Goal: Task Accomplishment & Management: Manage account settings

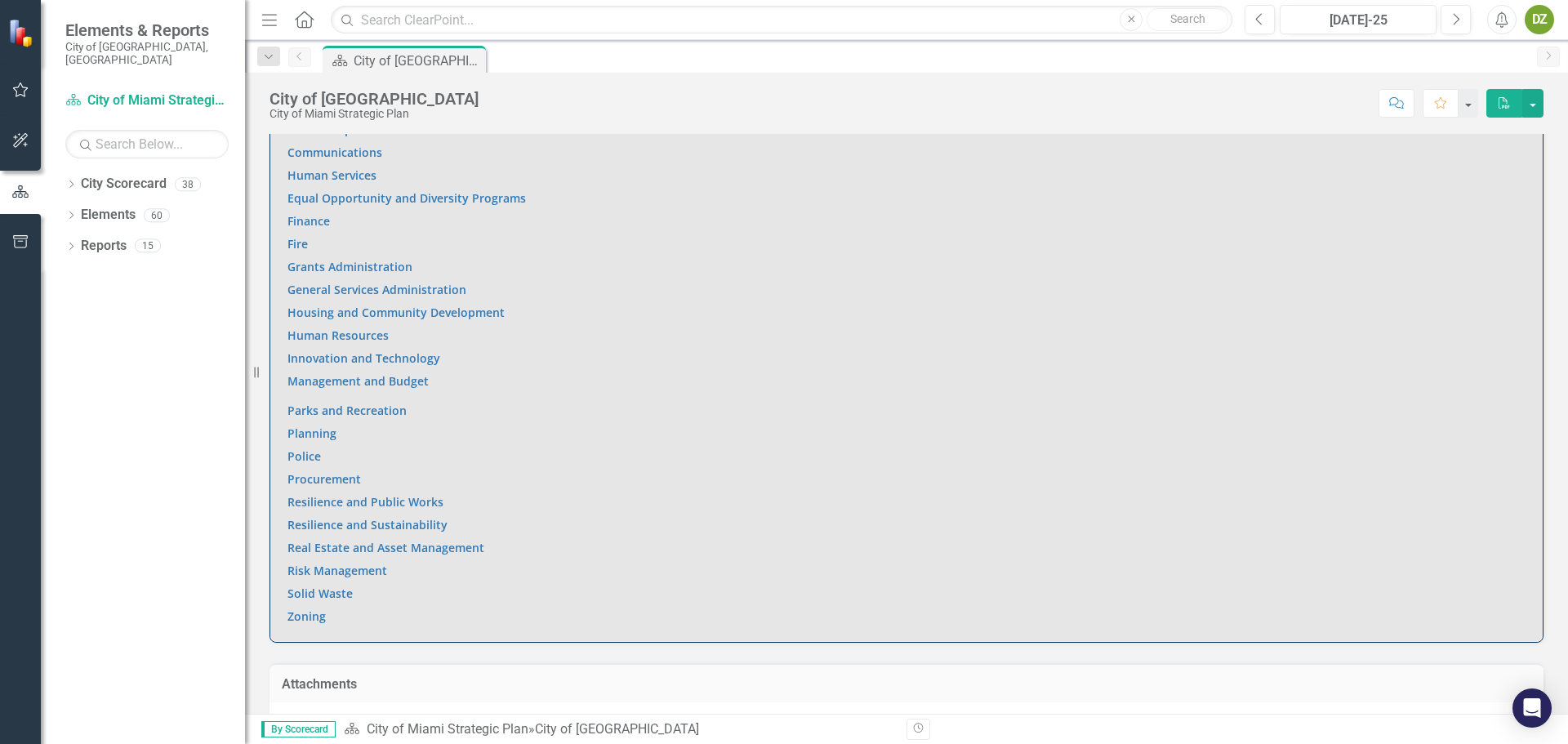
scroll to position [1265, 0]
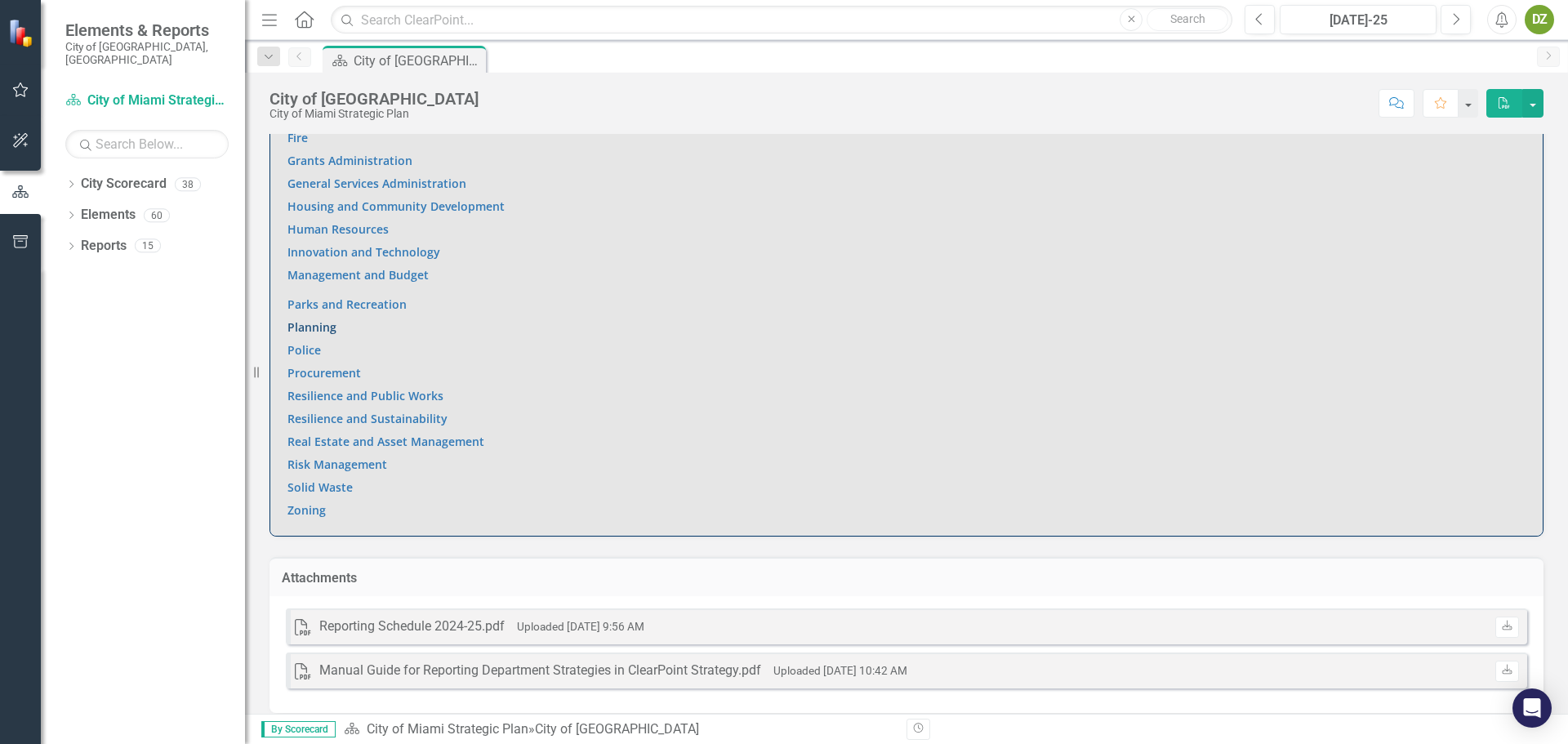
click at [322, 320] on link "Planning" at bounding box center [312, 327] width 49 height 15
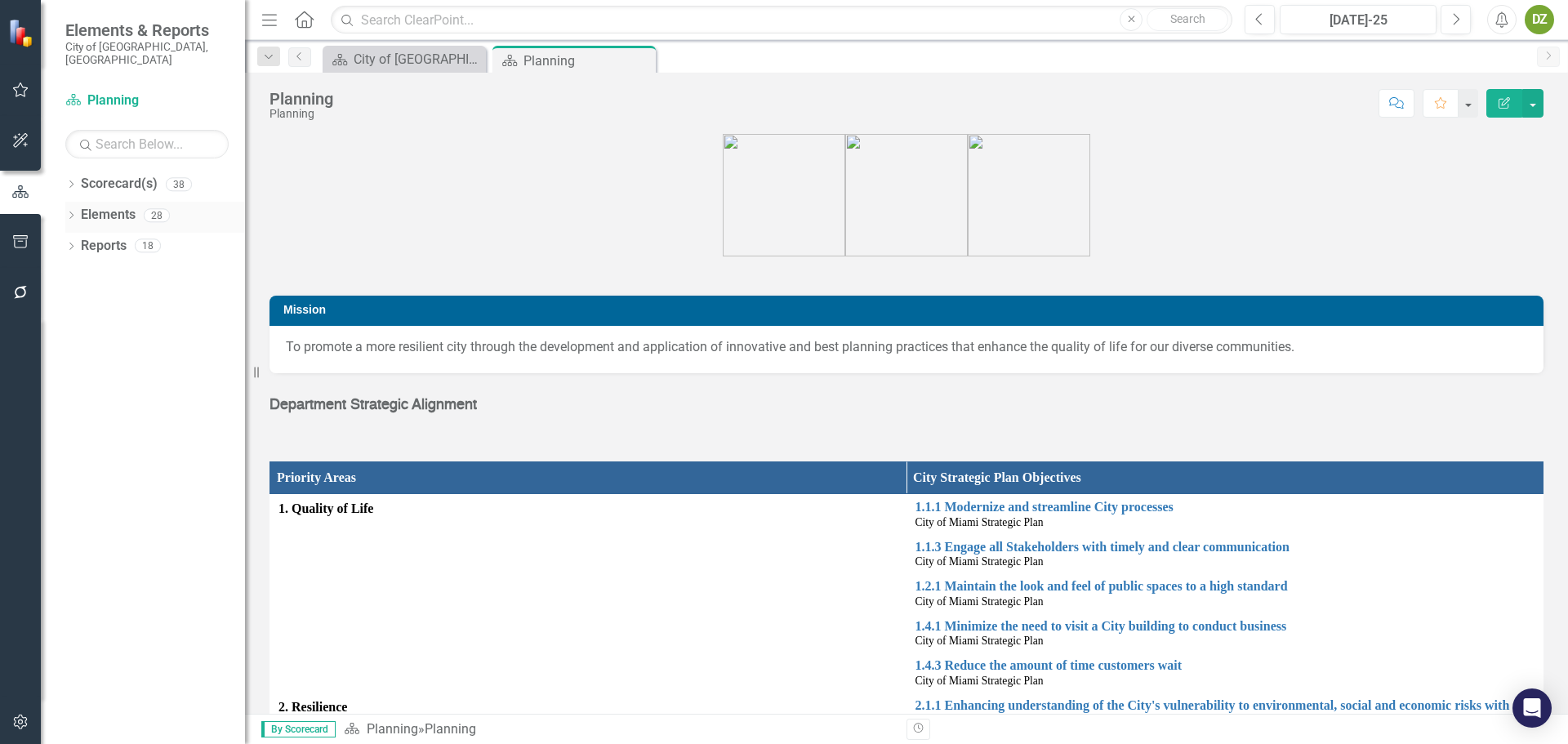
click at [130, 206] on link "Elements" at bounding box center [108, 215] width 55 height 19
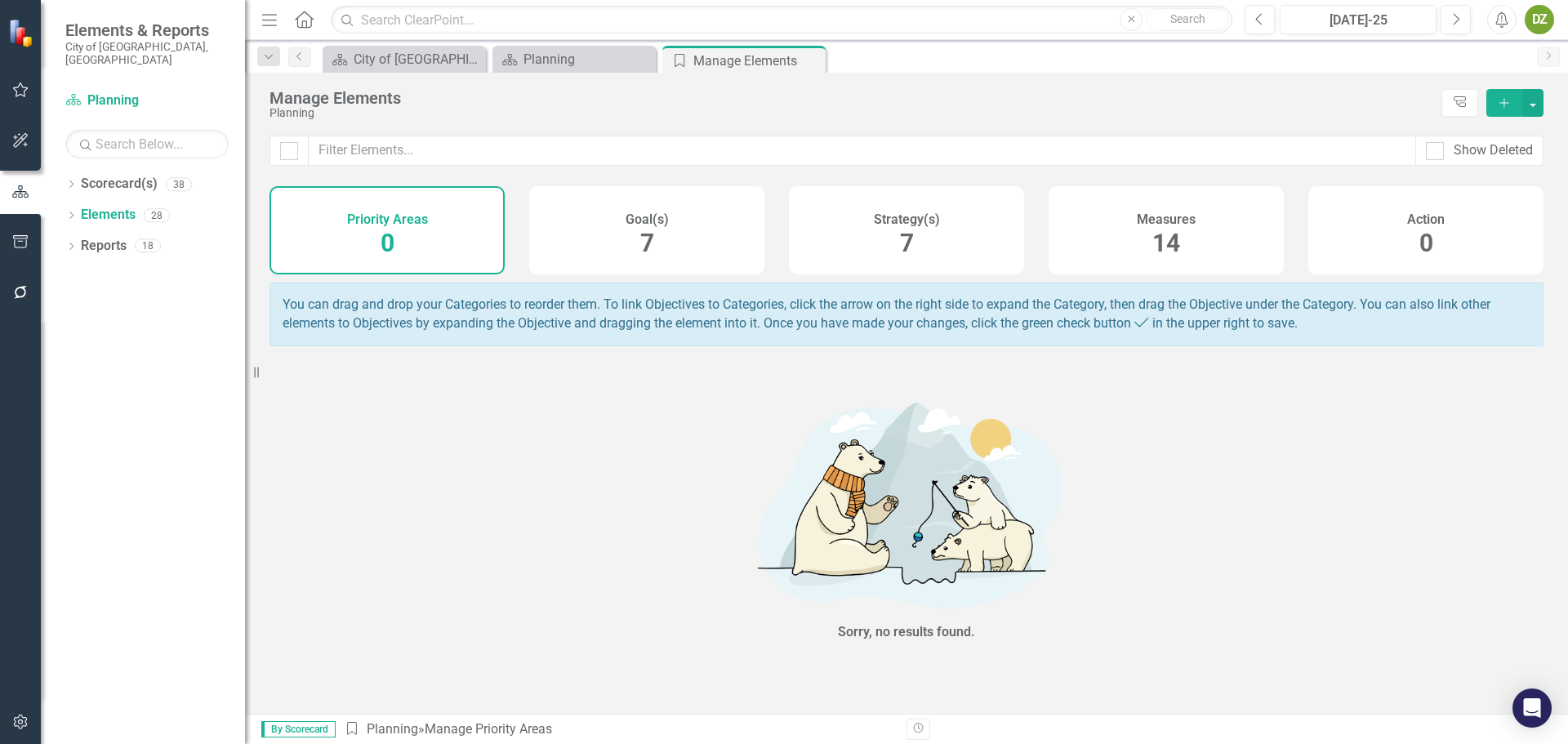
click at [1156, 264] on div "Measures 14" at bounding box center [1165, 230] width 235 height 89
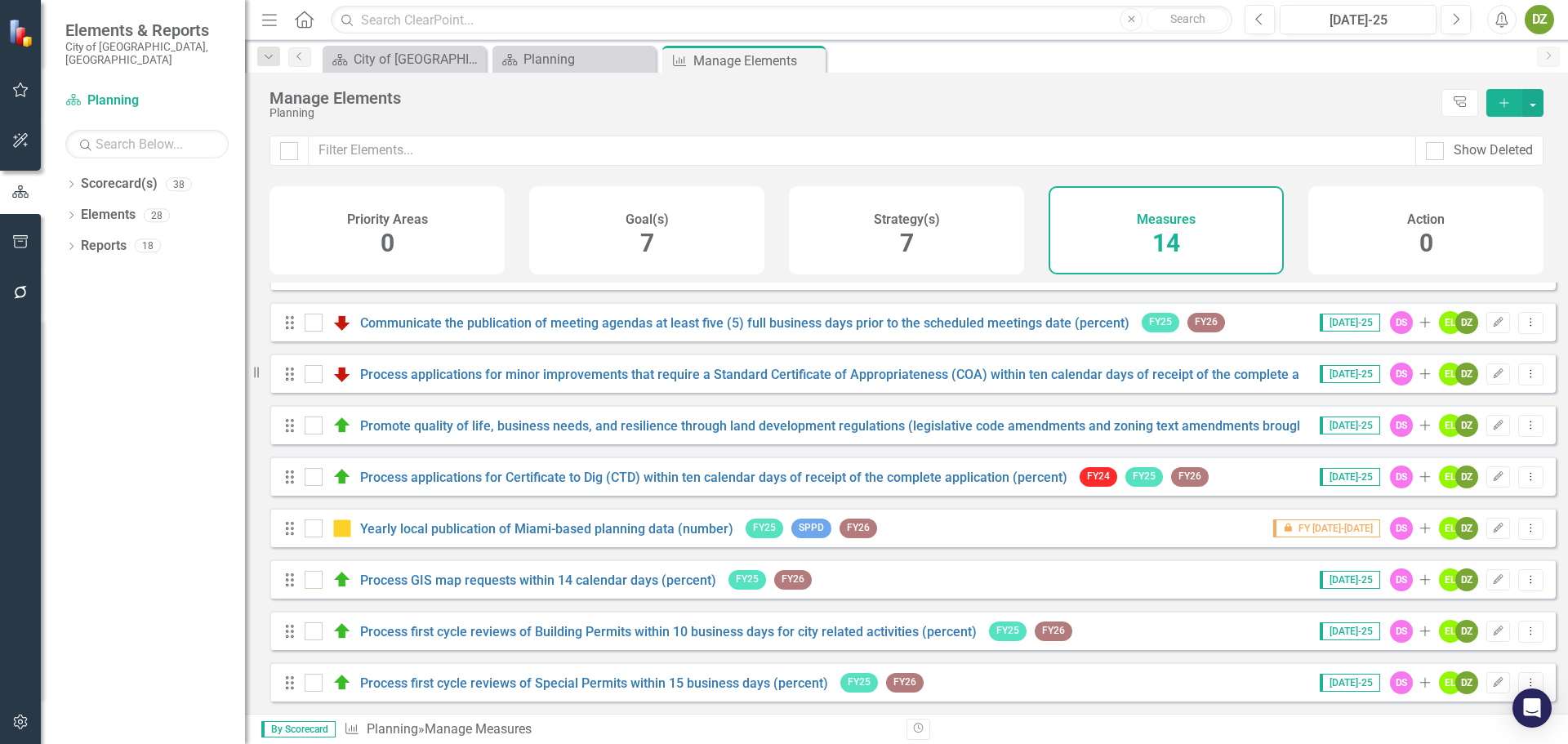
scroll to position [220, 0]
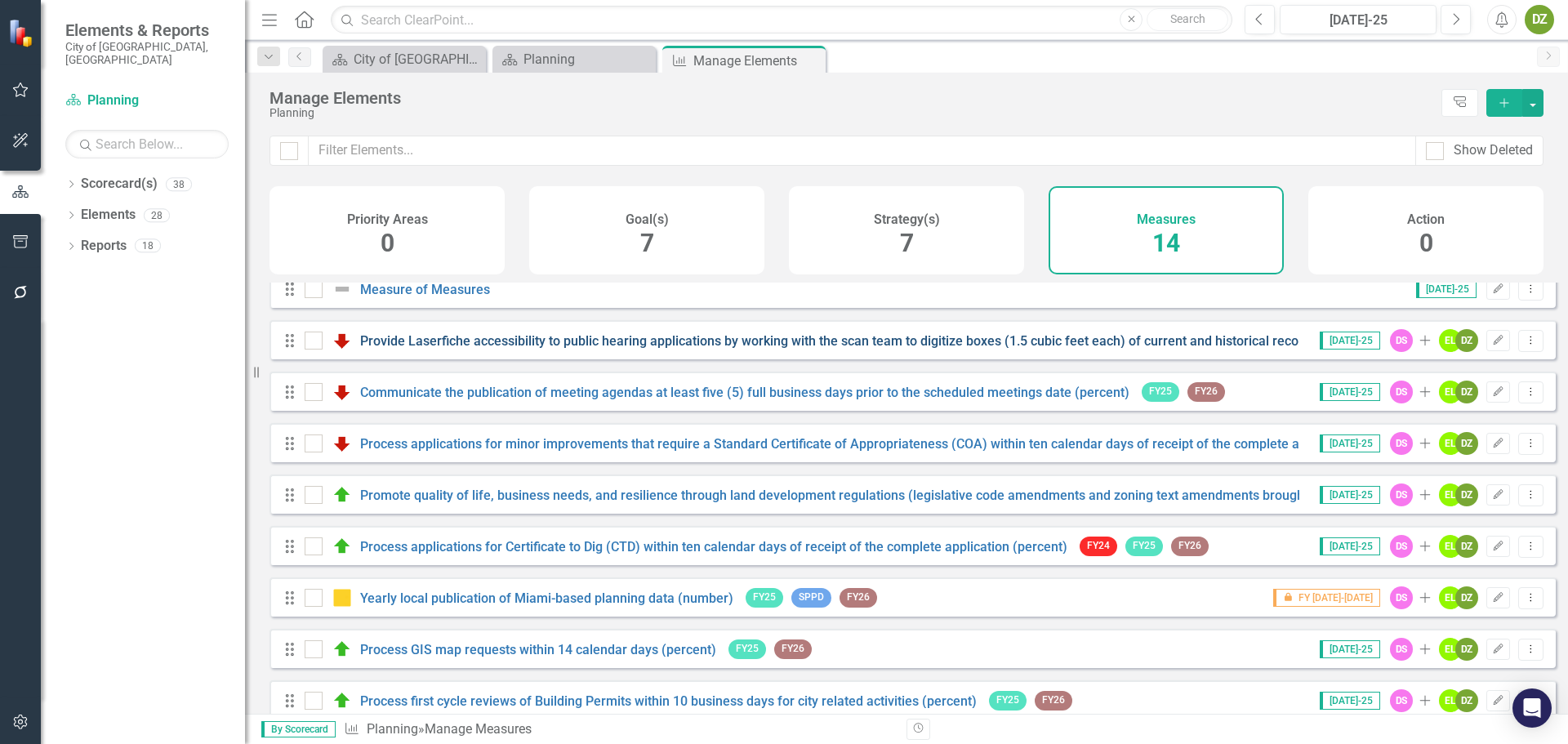
click at [503, 349] on link "Provide Laserfiche accessibility to public hearing applications by working with…" at bounding box center [867, 340] width 1015 height 15
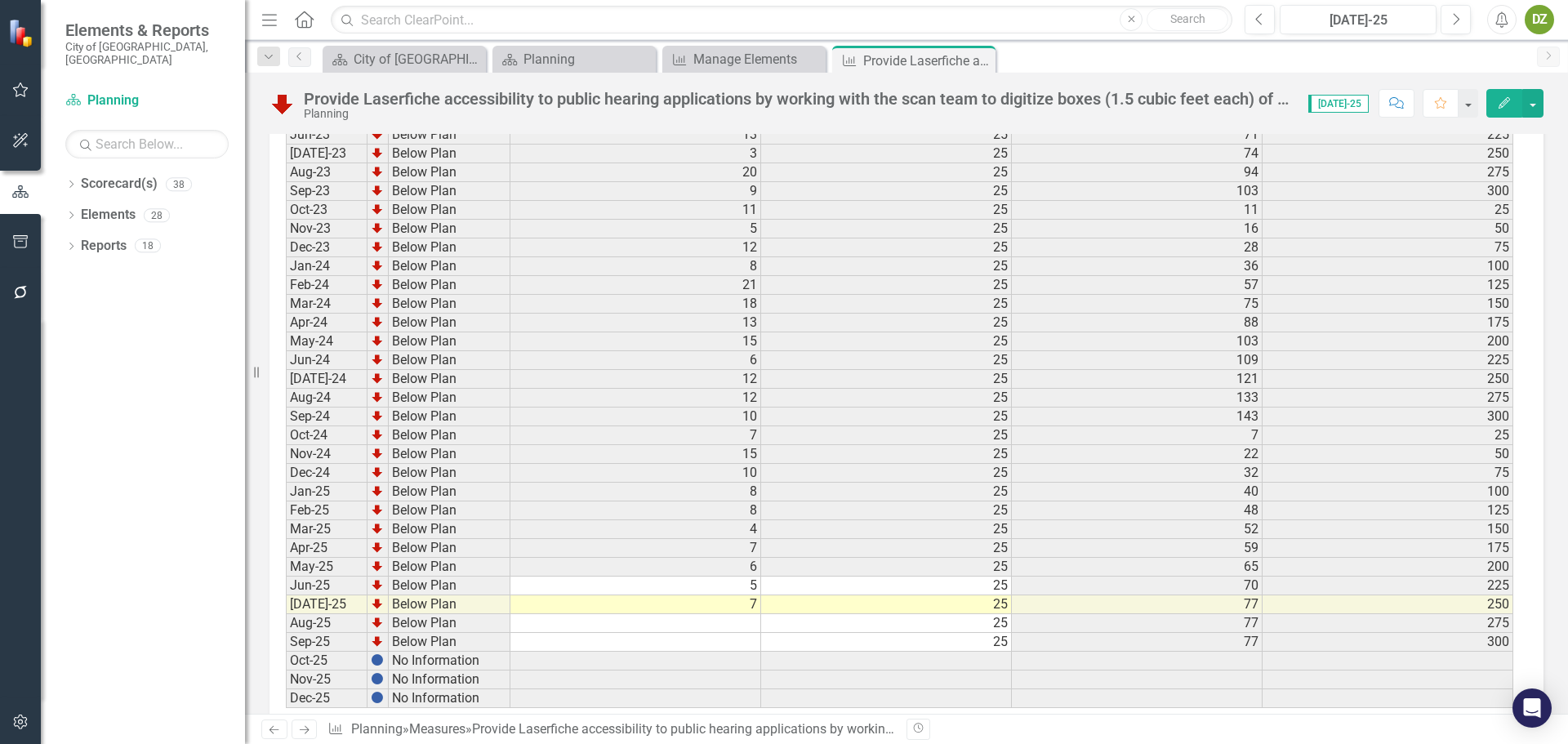
scroll to position [2485, 0]
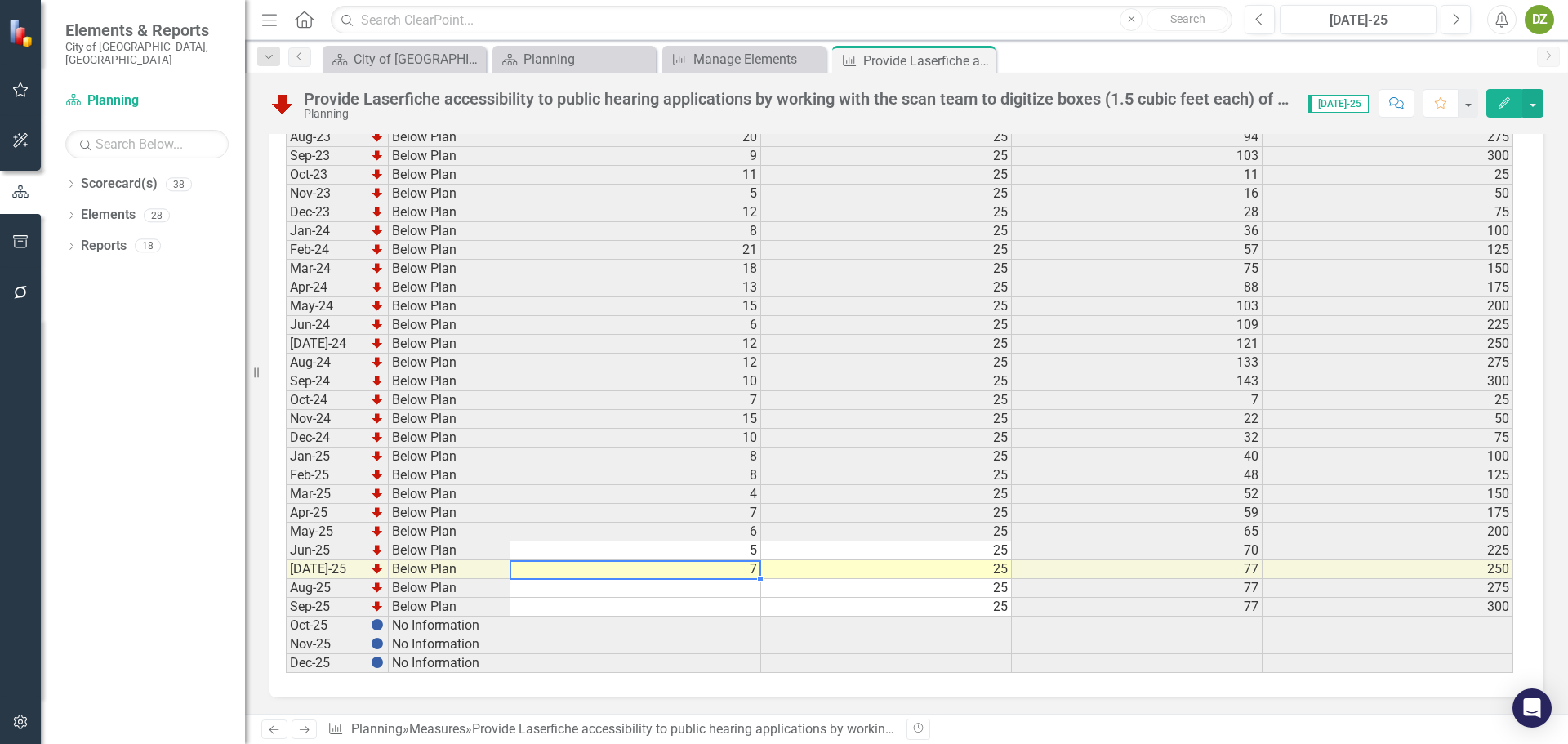
click at [756, 570] on td "7" at bounding box center [635, 570] width 251 height 19
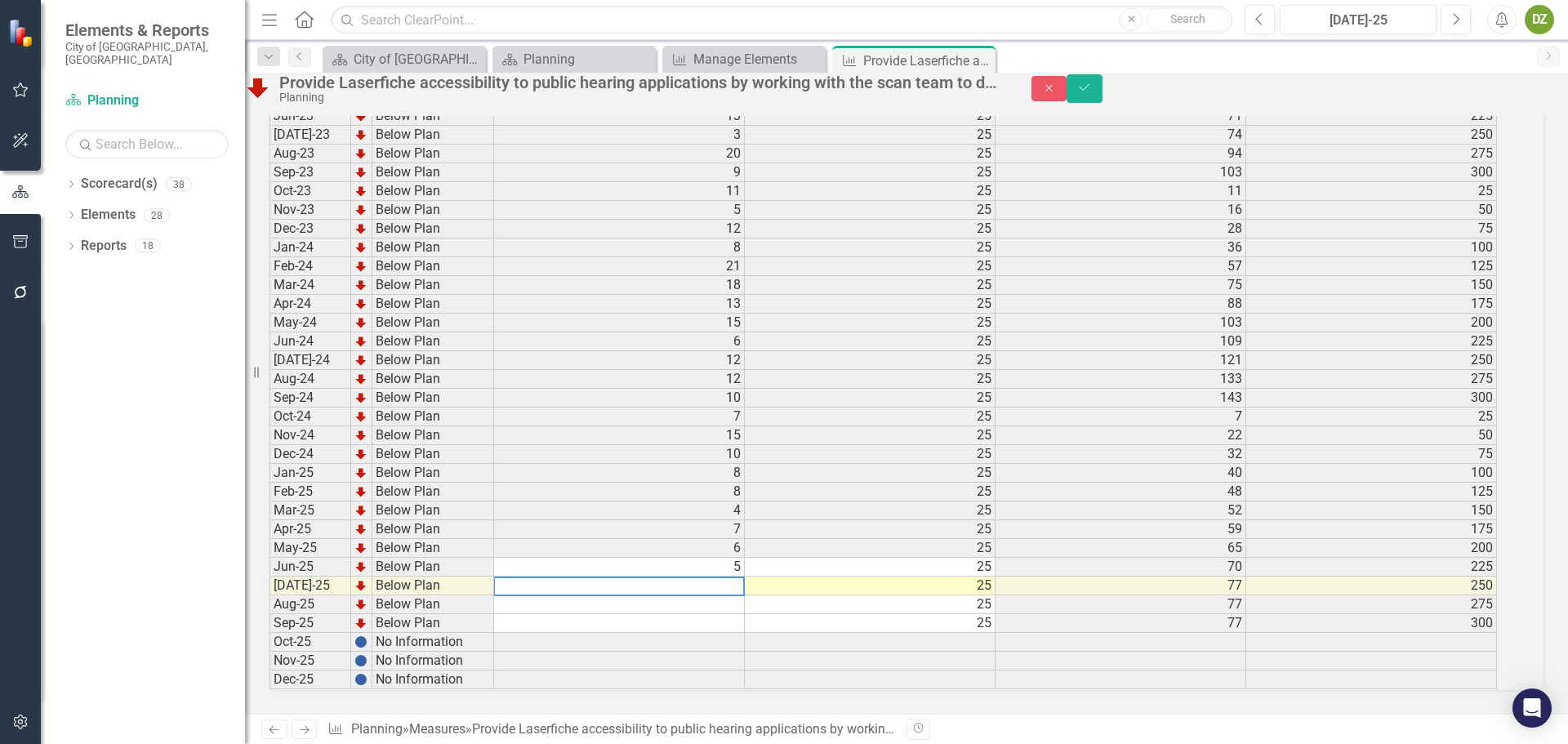
type textarea "7"
type textarea "11"
click at [1102, 93] on button "Save" at bounding box center [1084, 89] width 36 height 28
